Goal: Task Accomplishment & Management: Manage account settings

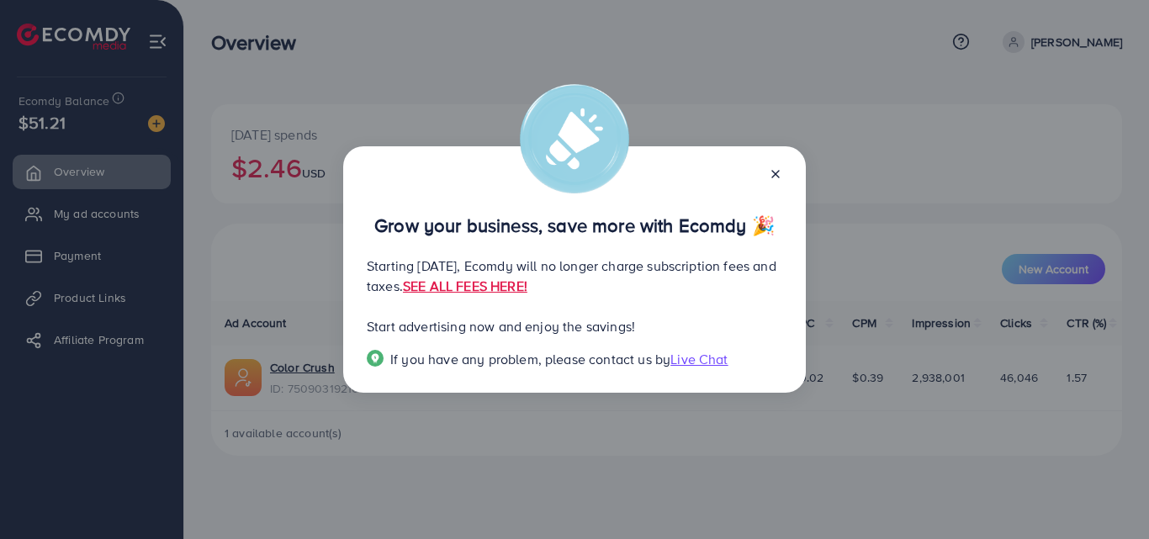
click at [778, 175] on icon at bounding box center [775, 173] width 13 height 13
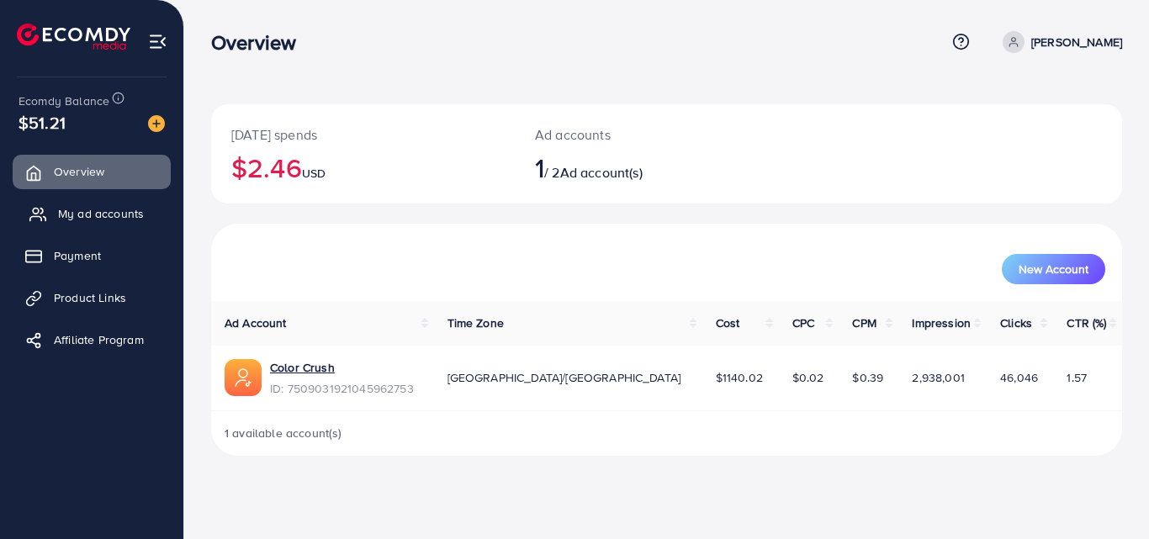
click at [120, 214] on span "My ad accounts" at bounding box center [101, 213] width 86 height 17
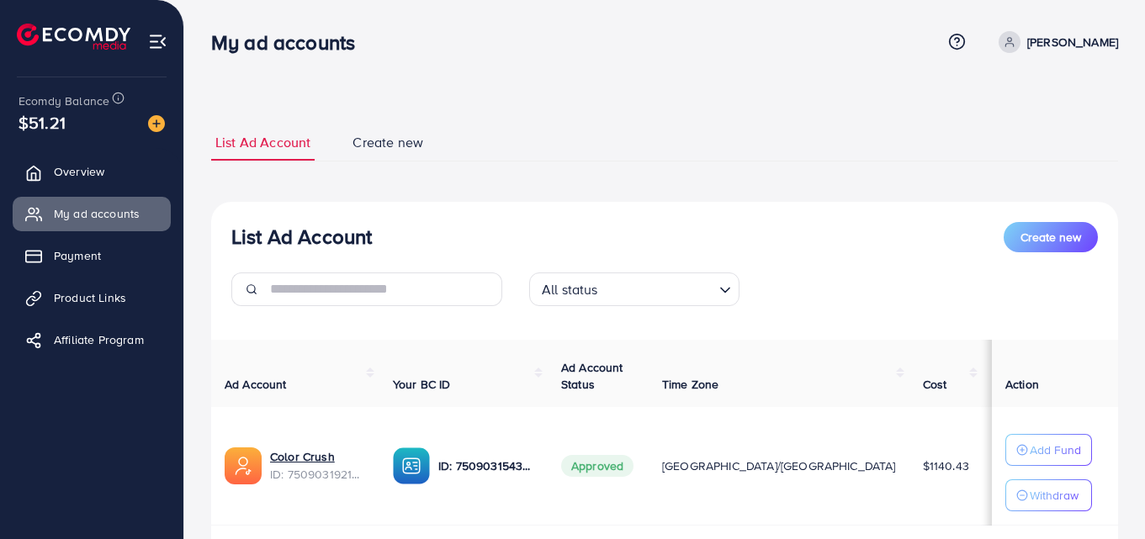
scroll to position [112, 0]
